Goal: Task Accomplishment & Management: Manage account settings

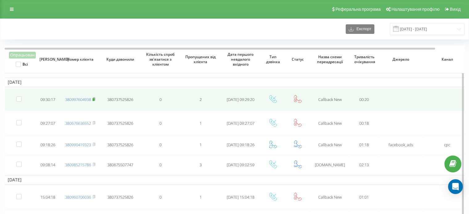
click at [94, 99] on rect at bounding box center [94, 99] width 2 height 3
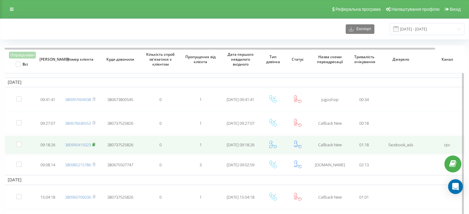
click at [94, 144] on rect at bounding box center [94, 145] width 2 height 3
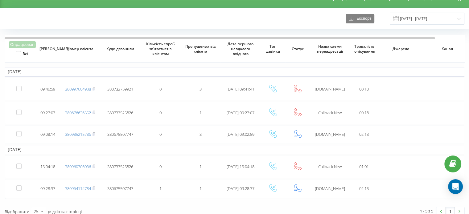
scroll to position [16, 0]
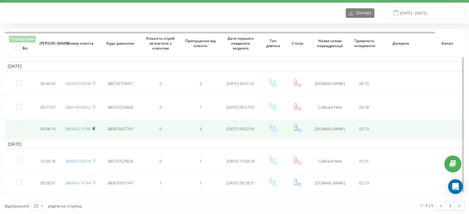
click at [94, 128] on rect at bounding box center [94, 129] width 2 height 3
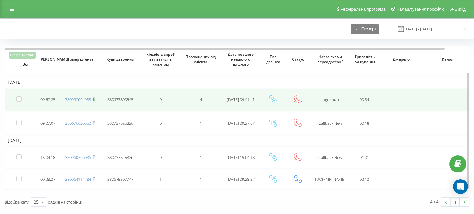
click at [94, 99] on rect at bounding box center [94, 99] width 2 height 3
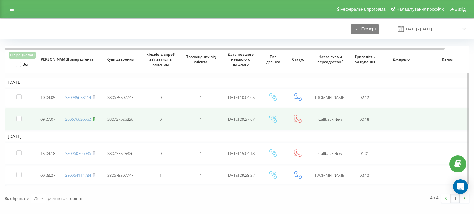
click at [94, 119] on rect at bounding box center [94, 119] width 2 height 3
click at [20, 116] on label at bounding box center [18, 116] width 5 height 0
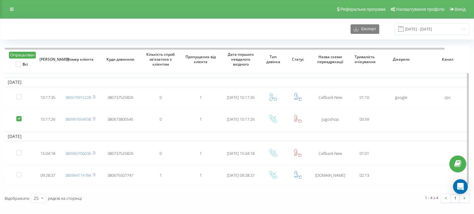
click at [21, 55] on button "Опрацьован" at bounding box center [22, 55] width 27 height 7
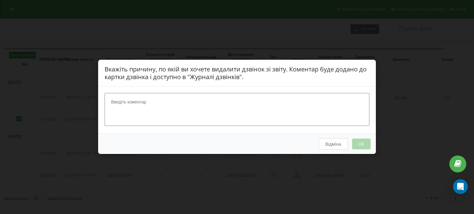
click at [151, 115] on textarea at bounding box center [237, 110] width 265 height 33
type textarea "каже що не звонить, це телефон щось набирає"
click at [362, 144] on button "OK" at bounding box center [361, 144] width 19 height 11
click at [361, 144] on button "OK" at bounding box center [361, 144] width 19 height 11
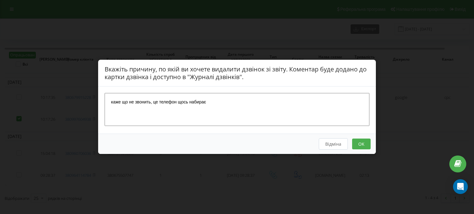
click at [361, 144] on button "OK" at bounding box center [361, 144] width 19 height 11
click at [359, 145] on button "OK" at bounding box center [361, 144] width 19 height 11
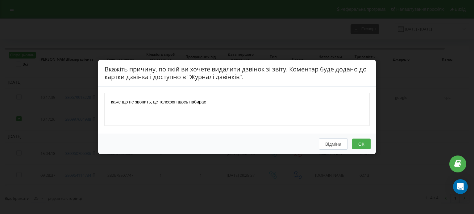
click at [245, 40] on div "Вкажіть причину, по якій ви хочете видалити дзвінок зі звіту. Коментар буде дод…" at bounding box center [237, 107] width 474 height 214
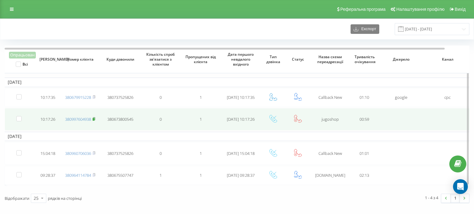
click at [94, 118] on rect at bounding box center [94, 119] width 2 height 3
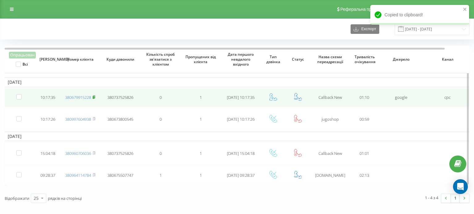
click at [94, 96] on rect at bounding box center [94, 97] width 2 height 3
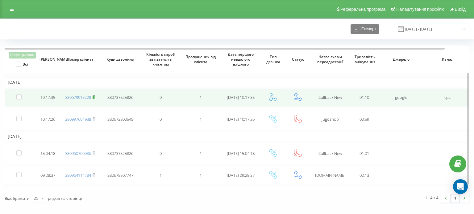
click at [94, 96] on rect at bounding box center [94, 97] width 2 height 3
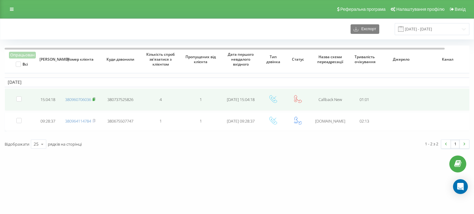
click at [94, 98] on rect at bounding box center [94, 99] width 2 height 3
